Goal: Use online tool/utility: Utilize a website feature to perform a specific function

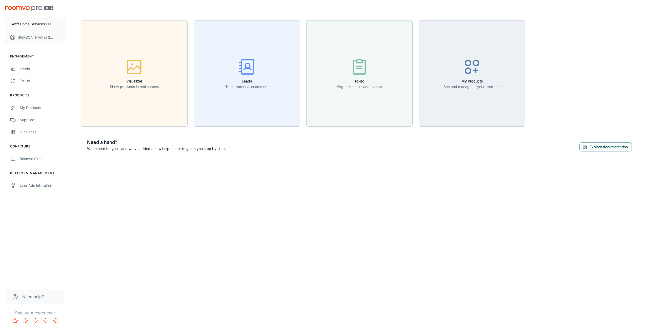
click at [30, 296] on span "Need help?" at bounding box center [33, 297] width 22 height 6
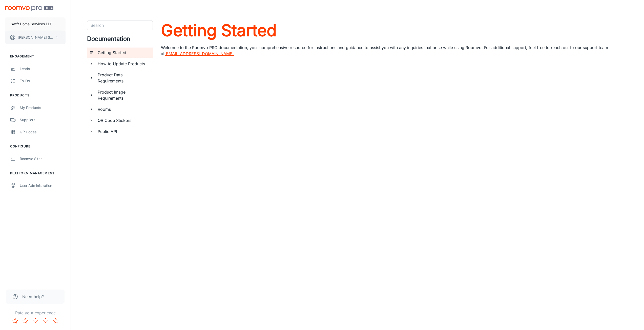
click at [49, 37] on button "[PERSON_NAME]" at bounding box center [35, 37] width 60 height 13
click at [33, 69] on div at bounding box center [324, 165] width 648 height 330
click at [32, 106] on div "My Products" at bounding box center [43, 108] width 46 height 6
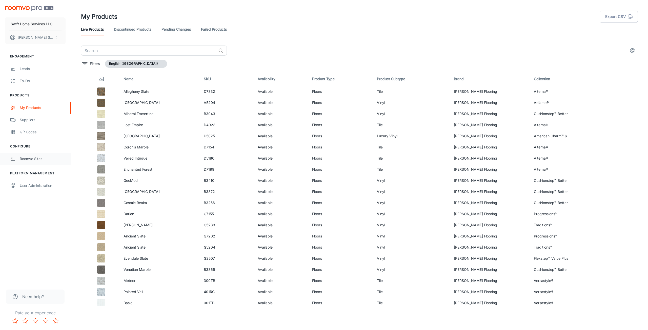
click at [42, 160] on div "Roomvo Sites" at bounding box center [43, 159] width 46 height 6
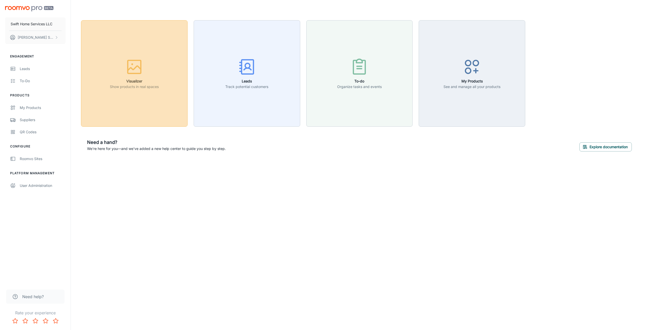
click at [152, 93] on button "Visualizer Show products in real spaces" at bounding box center [134, 73] width 107 height 107
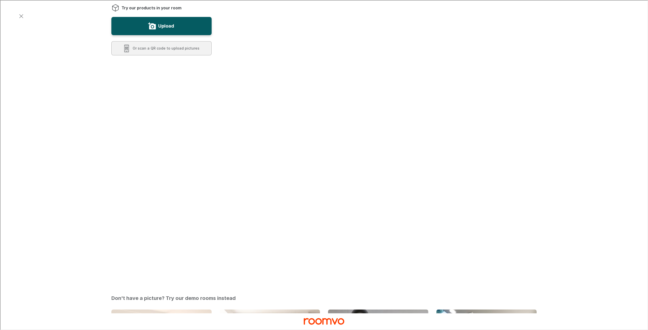
scroll to position [114, 0]
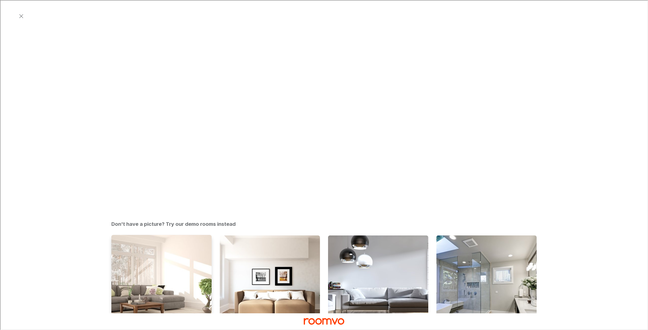
click at [138, 235] on img "Living Room" at bounding box center [161, 286] width 101 height 102
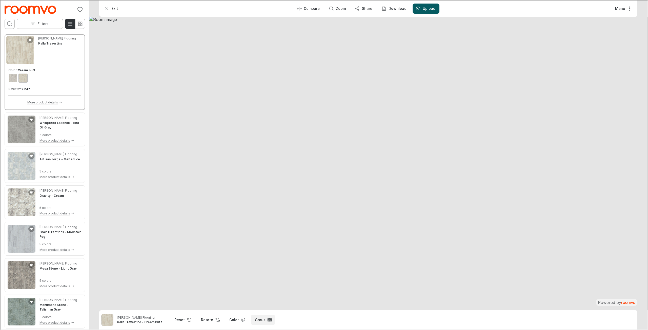
click at [260, 319] on button "Grout" at bounding box center [262, 320] width 24 height 10
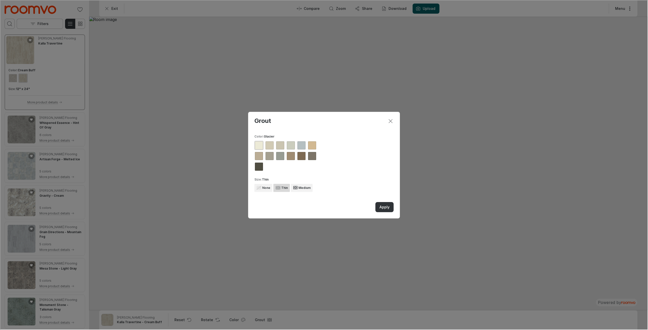
click at [259, 319] on div "Grout Color : Glacier Size : Thin None Thin Medium Apply" at bounding box center [323, 164] width 647 height 329
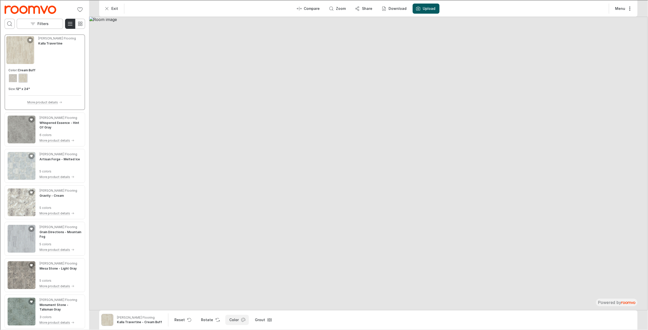
click at [240, 320] on icon "Open color dialog" at bounding box center [242, 319] width 5 height 5
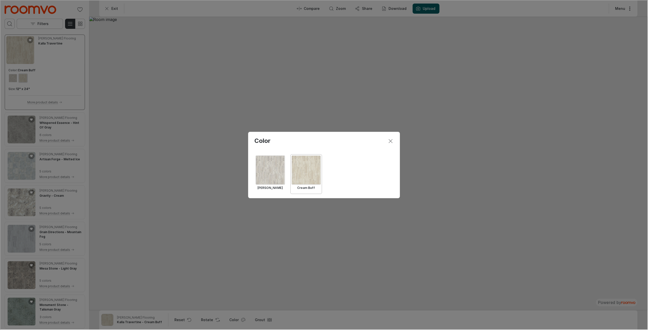
click at [263, 182] on div "Select Agate Gray" at bounding box center [269, 169] width 29 height 29
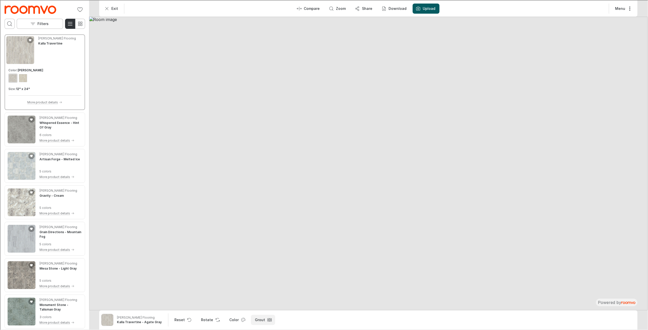
click at [266, 322] on icon "Open groove dropdown" at bounding box center [268, 319] width 5 height 5
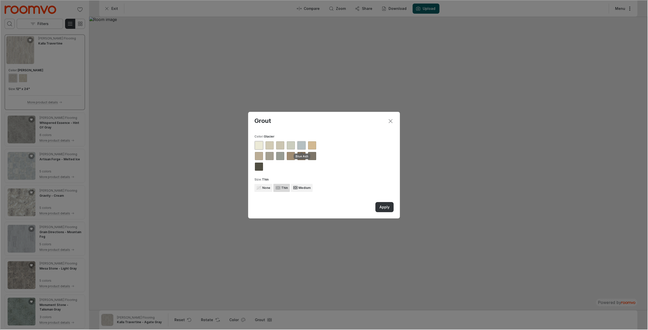
click at [302, 147] on div "View groove color Blue Ash" at bounding box center [301, 145] width 8 height 8
click at [380, 204] on p "Apply" at bounding box center [384, 206] width 10 height 5
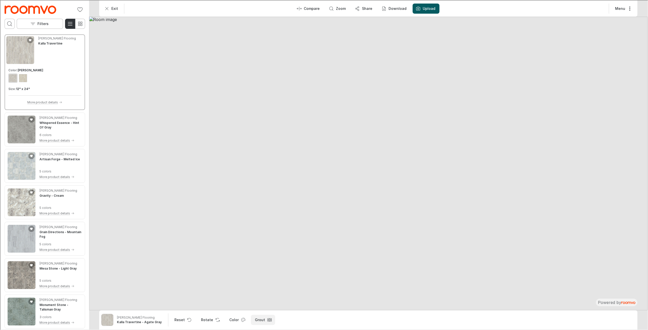
click at [260, 322] on button "Grout" at bounding box center [262, 320] width 24 height 10
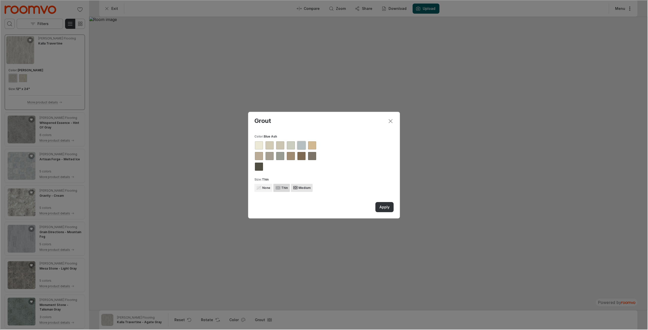
click at [304, 188] on h6 "Medium" at bounding box center [304, 187] width 12 height 5
click at [258, 166] on div "View groove color Shale" at bounding box center [258, 166] width 8 height 8
click at [385, 209] on p "Apply" at bounding box center [384, 206] width 10 height 5
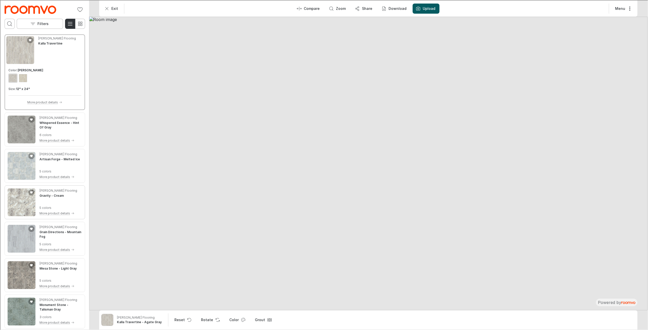
click at [50, 194] on h4 "Gravity - Cream" at bounding box center [51, 195] width 24 height 5
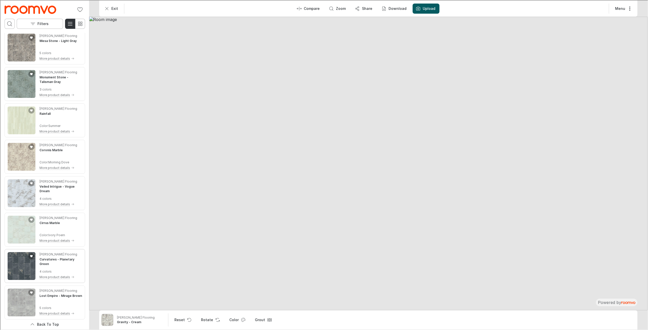
click at [33, 264] on img "See Curvatures in the room" at bounding box center [21, 266] width 28 height 28
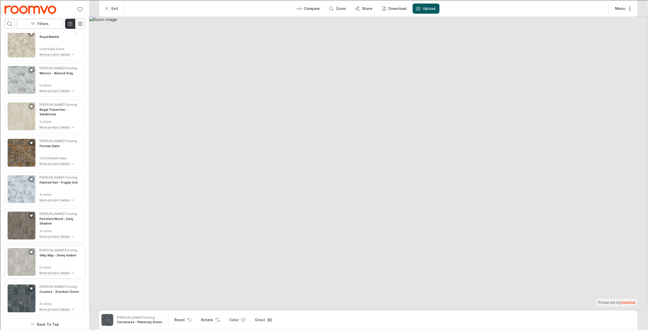
scroll to position [1021, 0]
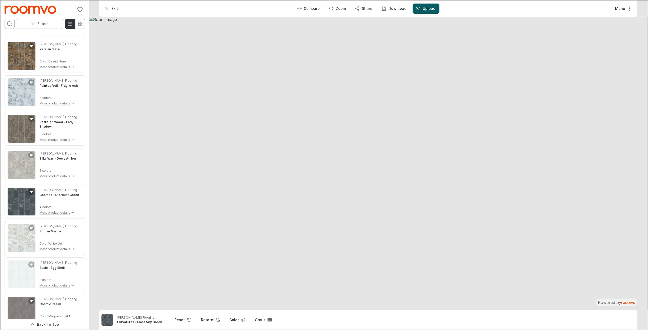
click at [18, 238] on img "See Roman Marble in the room" at bounding box center [21, 238] width 28 height 28
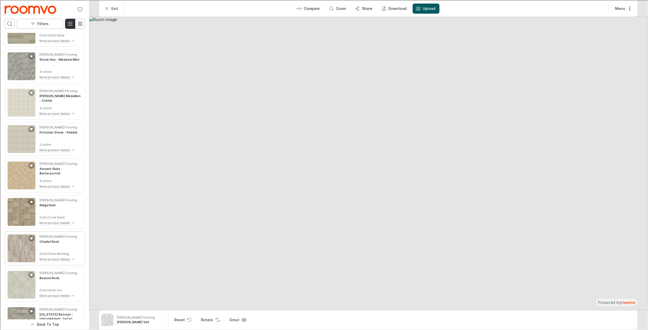
click at [18, 249] on img "See Citadel Rock in the room" at bounding box center [21, 248] width 28 height 28
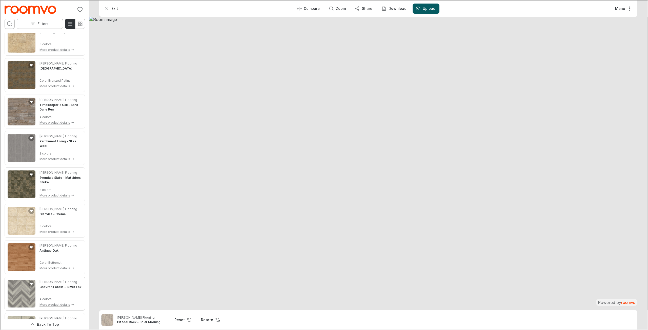
scroll to position [1985, 0]
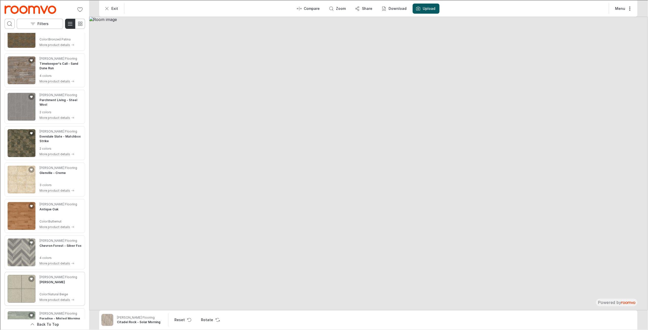
drag, startPoint x: 10, startPoint y: 285, endPoint x: 12, endPoint y: 288, distance: 3.4
click at [10, 286] on img "See Davenport in the room" at bounding box center [21, 289] width 28 height 28
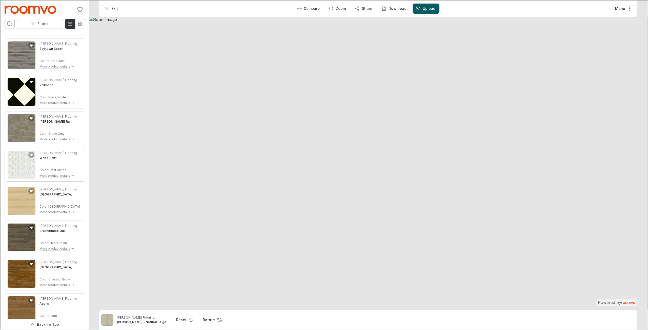
scroll to position [5356, 0]
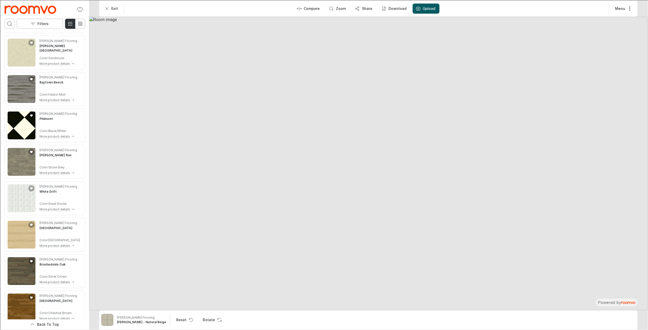
click at [19, 2] on div "0 Filters" at bounding box center [44, 16] width 89 height 32
click at [20, 9] on img "Go to Swift Home Services LLC's website." at bounding box center [30, 9] width 52 height 8
